Goal: Find specific page/section: Find specific page/section

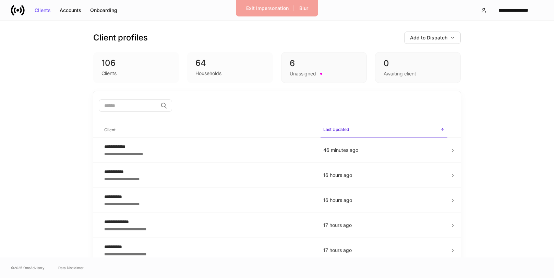
click at [154, 107] on input "search" at bounding box center [128, 105] width 59 height 12
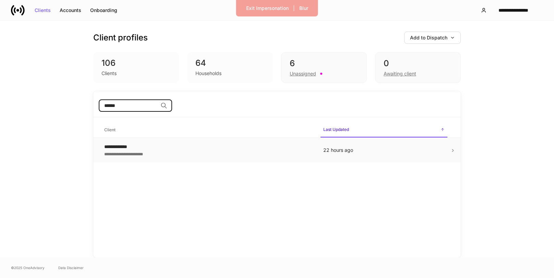
type input "******"
click at [117, 156] on div "**********" at bounding box center [208, 153] width 208 height 7
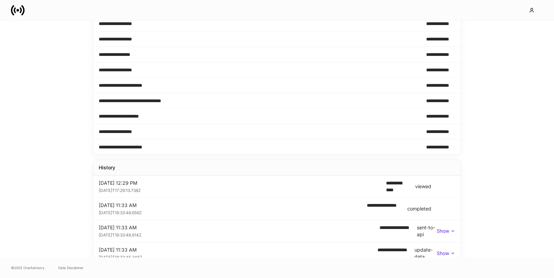
scroll to position [281, 0]
